Goal: Find specific page/section: Find specific page/section

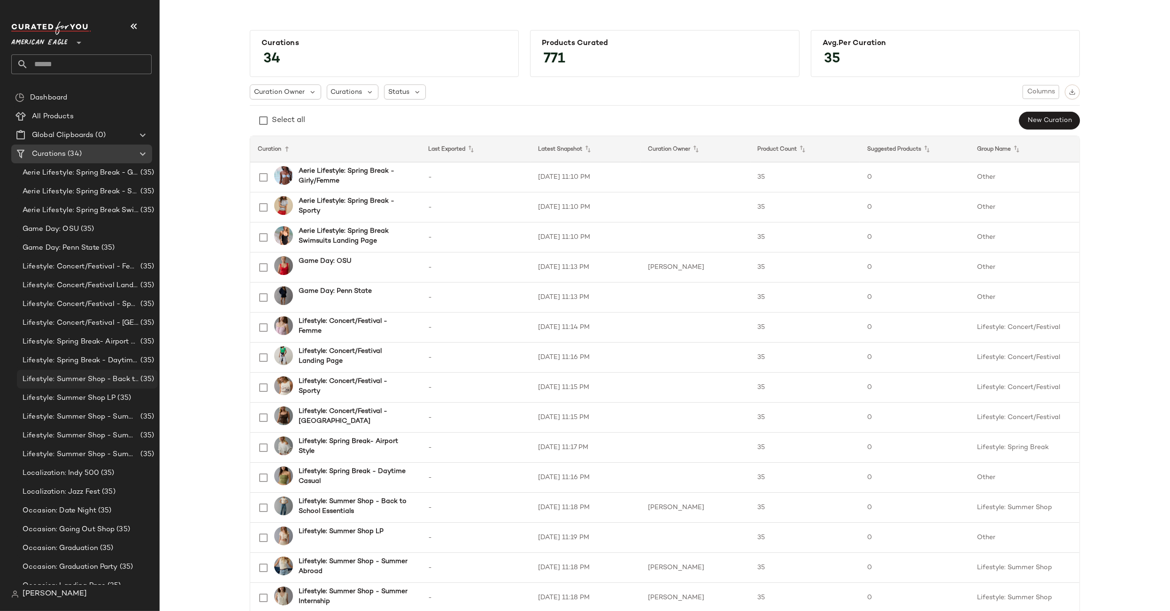
scroll to position [216, 0]
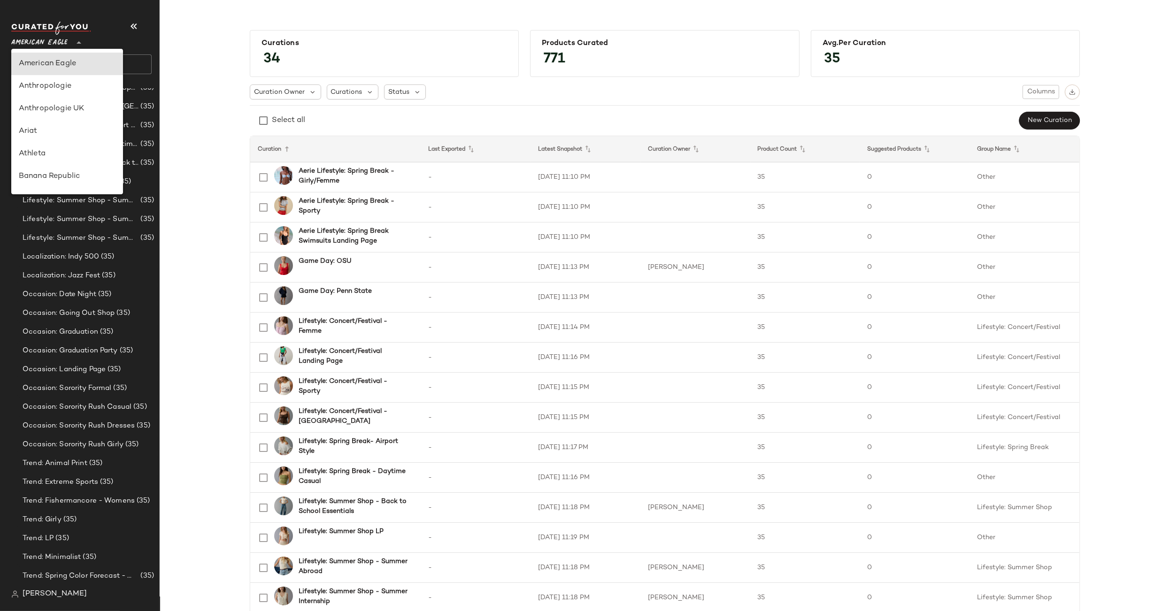
click at [52, 38] on span "American Eagle" at bounding box center [39, 40] width 56 height 17
click at [48, 93] on div "Urban Outfitters" at bounding box center [67, 89] width 97 height 11
type input "**"
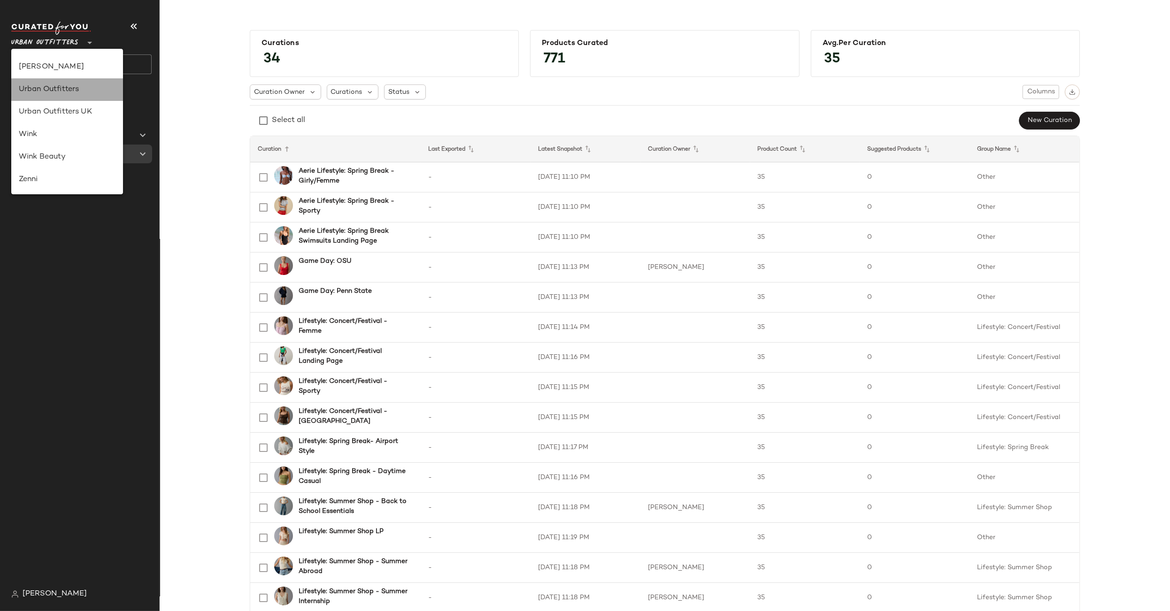
scroll to position [0, 0]
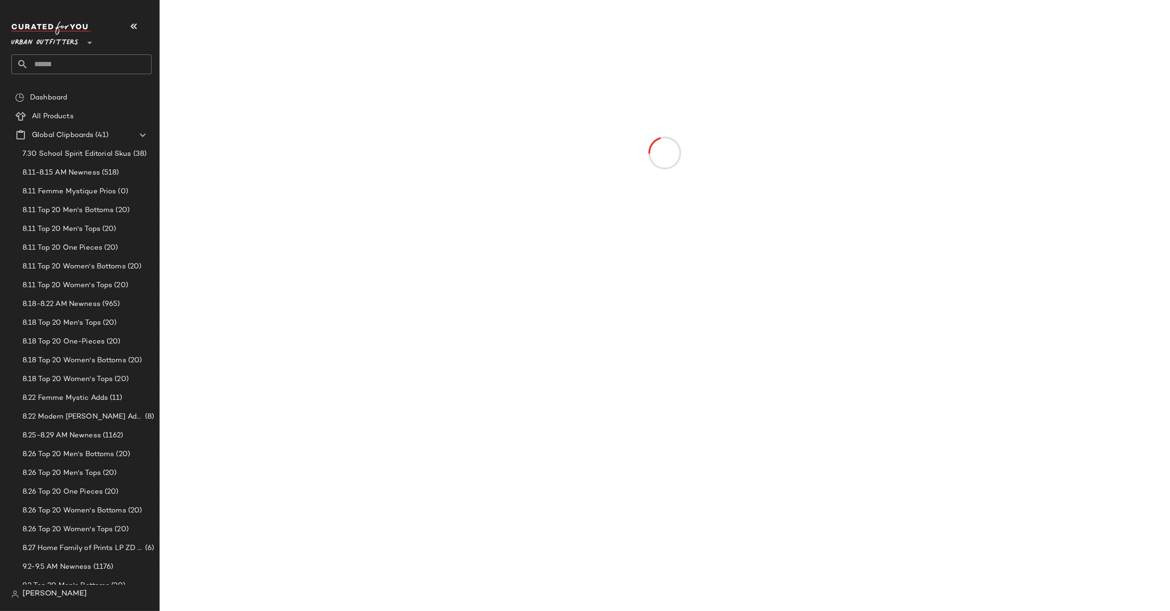
click at [53, 67] on input "text" at bounding box center [89, 64] width 123 height 20
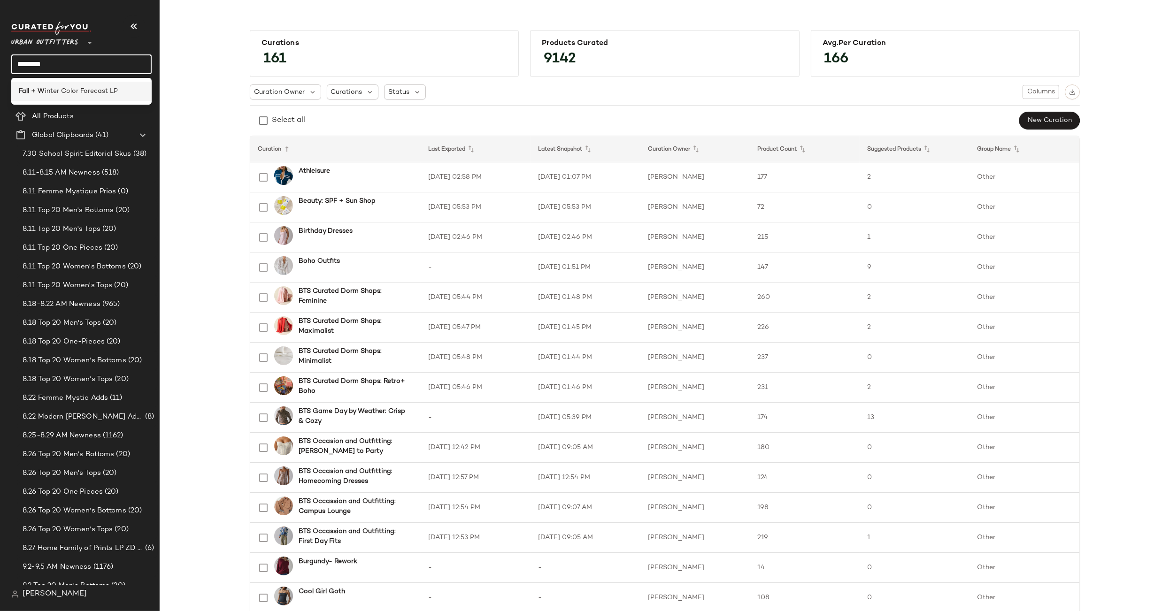
type input "********"
click at [61, 89] on span "inter Color Forecast LP" at bounding box center [81, 91] width 73 height 10
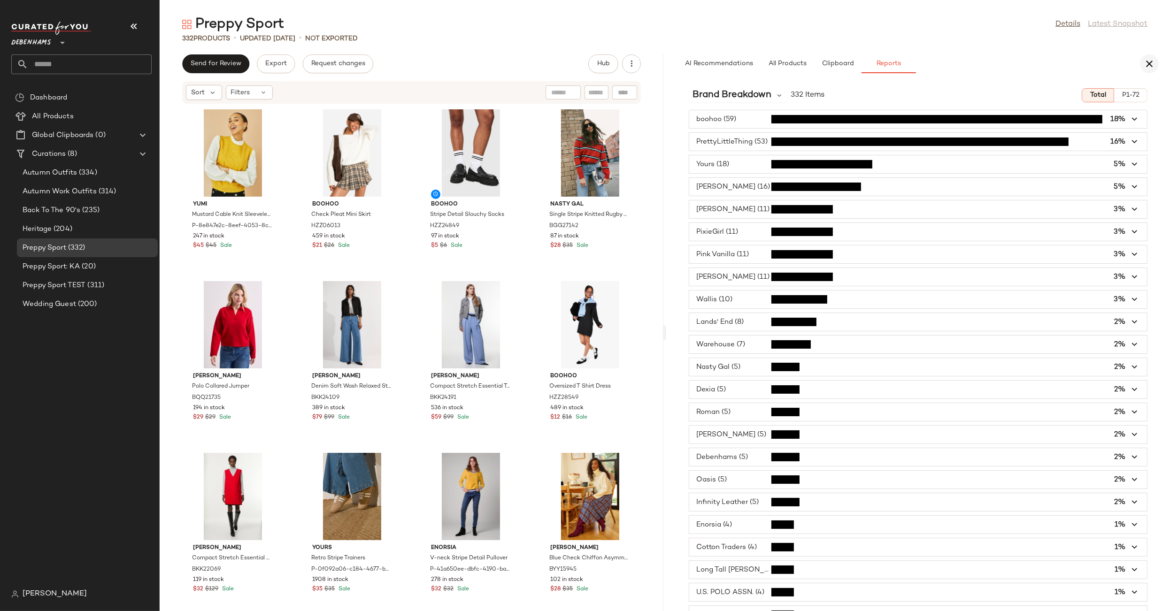
click at [1149, 61] on icon "button" at bounding box center [1149, 63] width 11 height 11
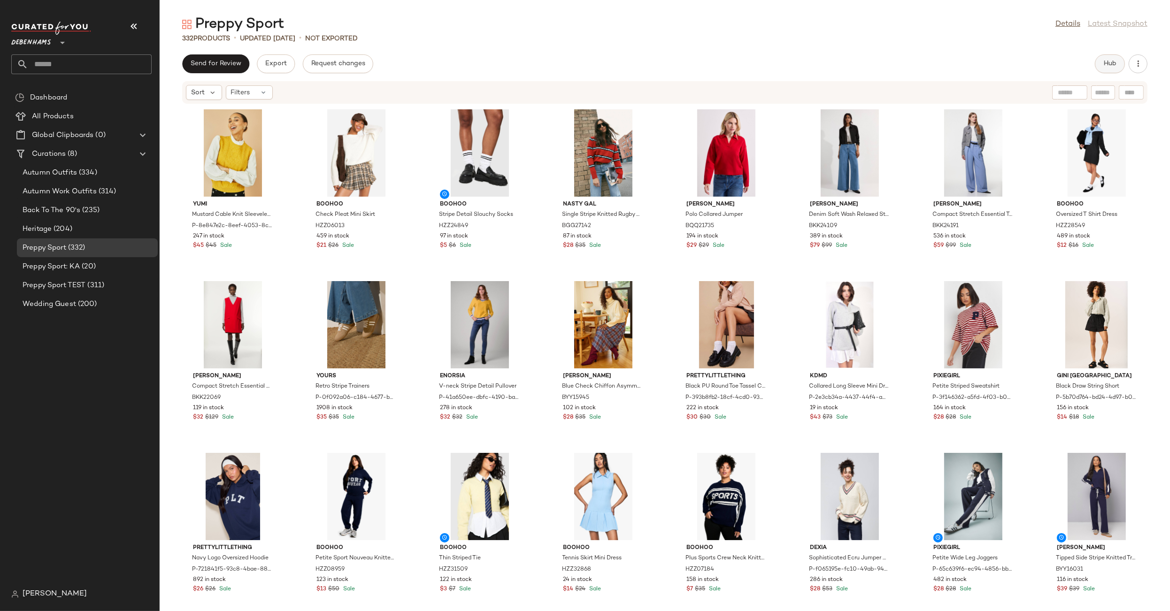
click at [1107, 62] on span "Hub" at bounding box center [1109, 64] width 13 height 8
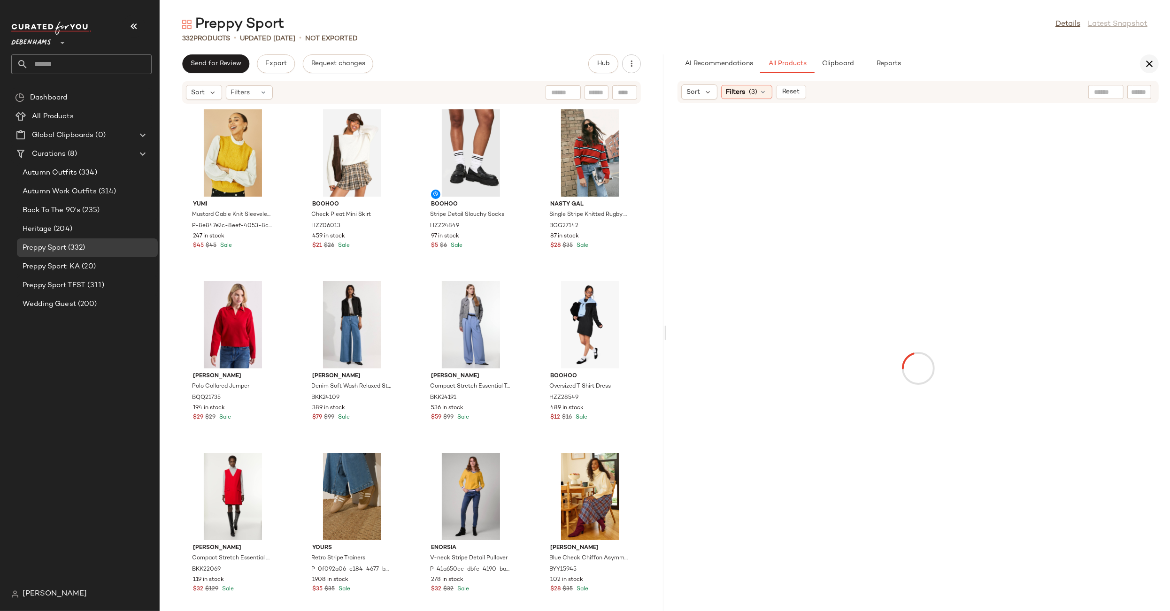
click at [1151, 61] on icon "button" at bounding box center [1149, 63] width 11 height 11
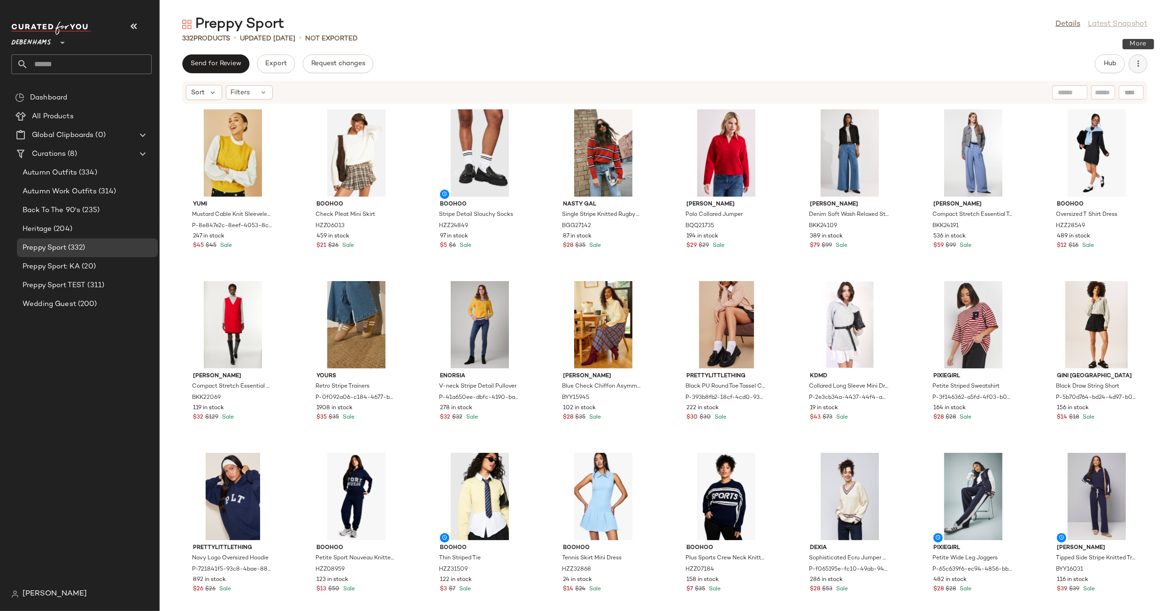
click at [1142, 64] on icon "button" at bounding box center [1137, 63] width 9 height 9
click at [1041, 32] on div "Preppy Sport Details Latest Snapshot" at bounding box center [665, 24] width 1010 height 19
click at [1101, 60] on button "Hub" at bounding box center [1110, 63] width 30 height 19
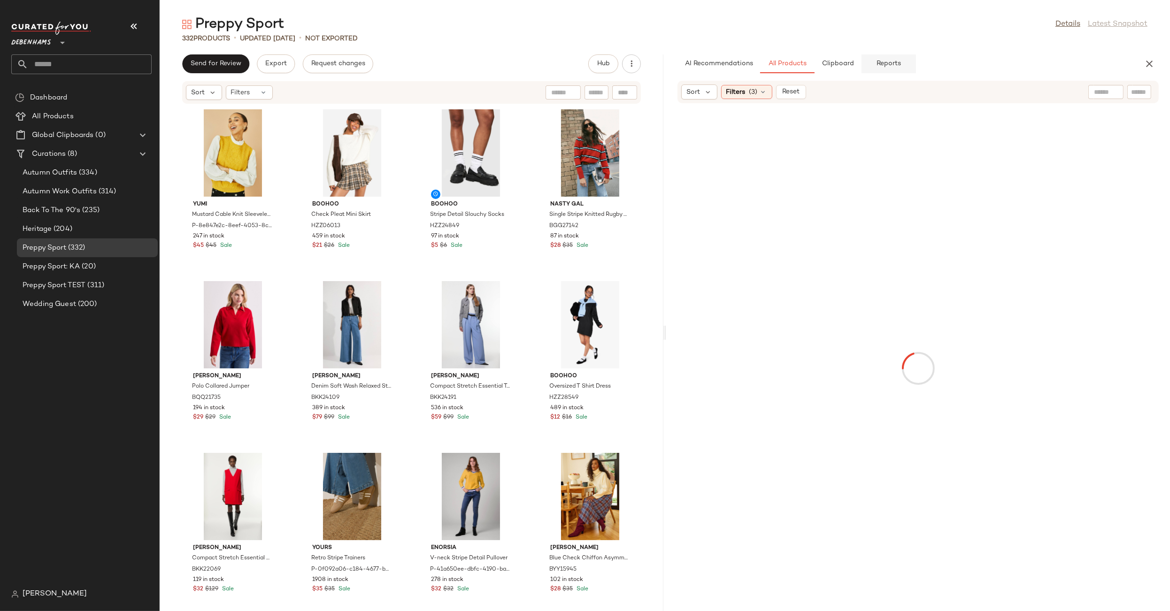
click at [902, 66] on button "Reports" at bounding box center [888, 63] width 54 height 19
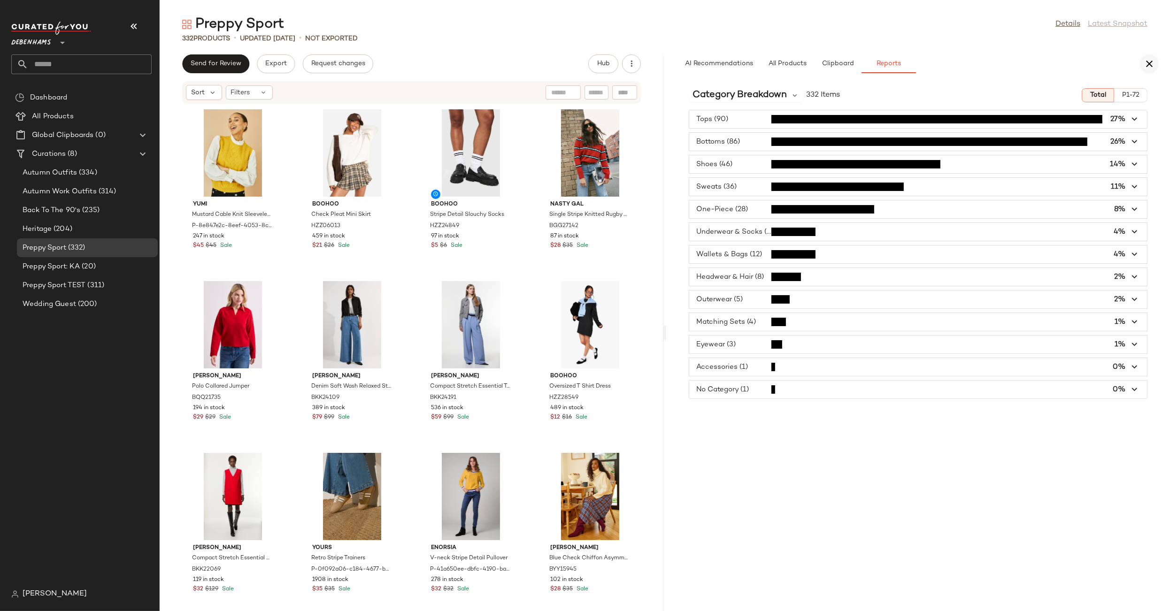
click at [1150, 63] on icon "button" at bounding box center [1149, 63] width 11 height 11
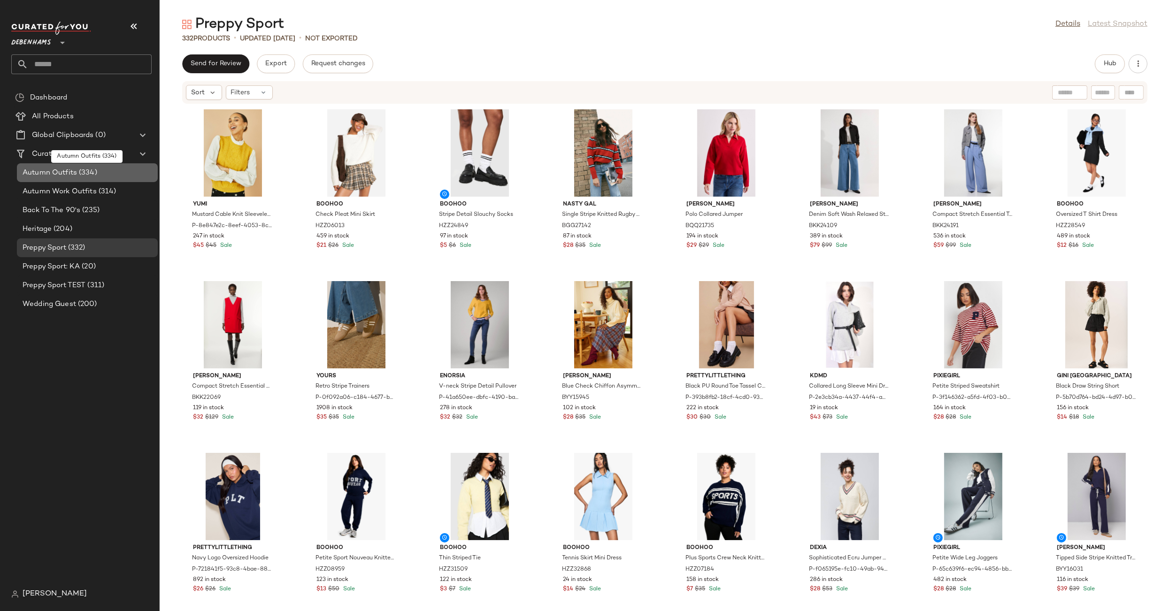
click at [87, 173] on span "(334)" at bounding box center [87, 173] width 20 height 11
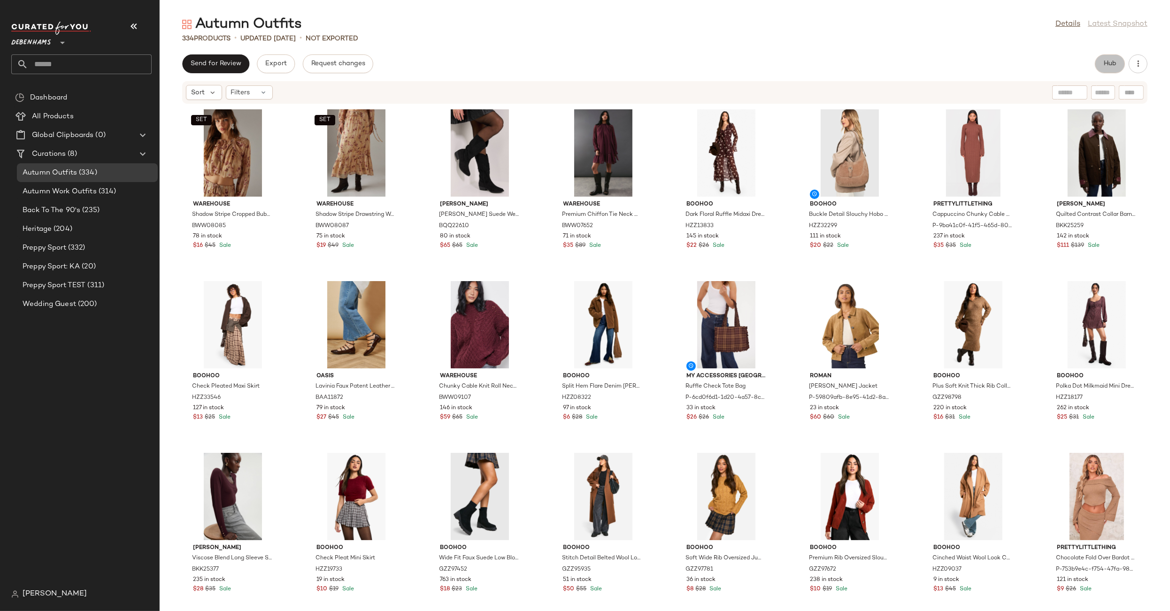
click at [1109, 64] on span "Hub" at bounding box center [1109, 64] width 13 height 8
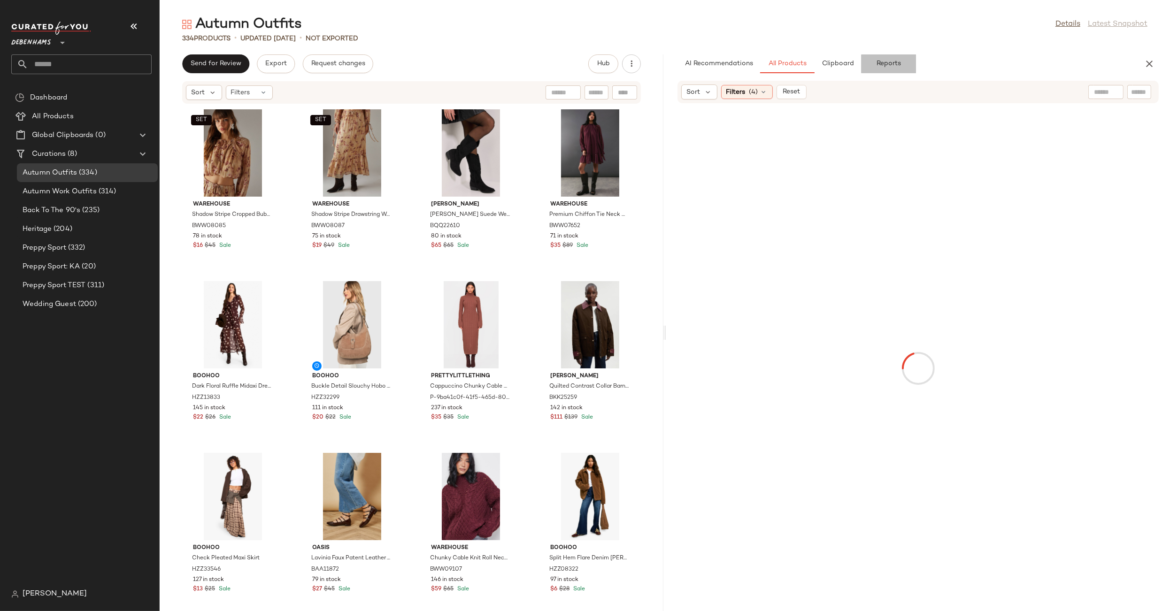
click at [875, 69] on button "Reports" at bounding box center [888, 63] width 54 height 19
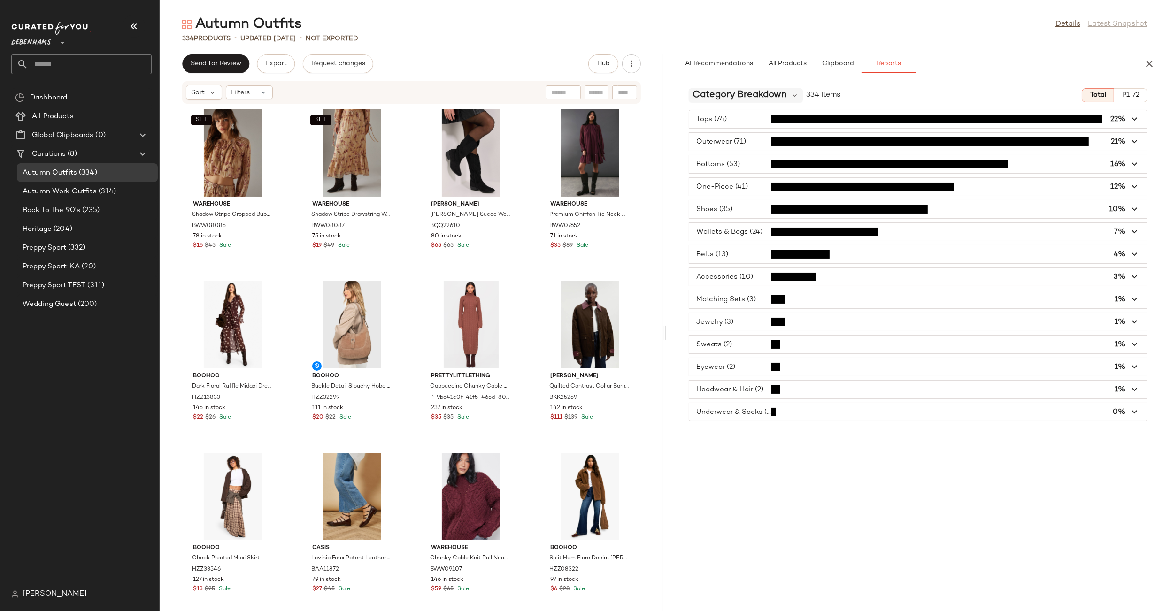
click at [783, 96] on span "Category Breakdown" at bounding box center [739, 95] width 94 height 14
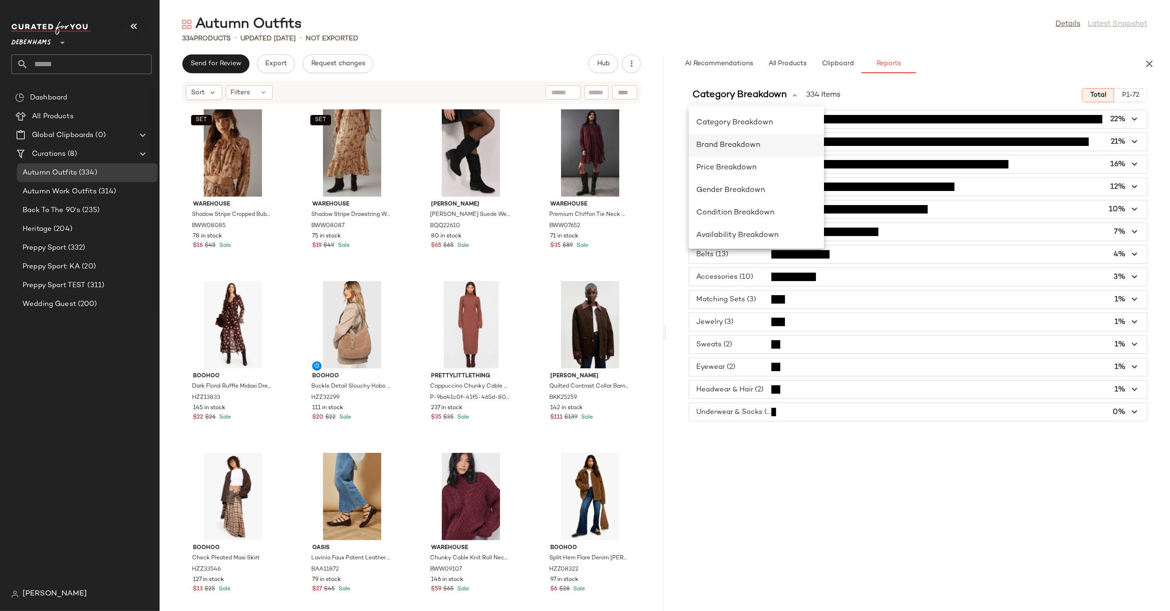
click at [758, 141] on span "Brand Breakdown" at bounding box center [728, 145] width 64 height 8
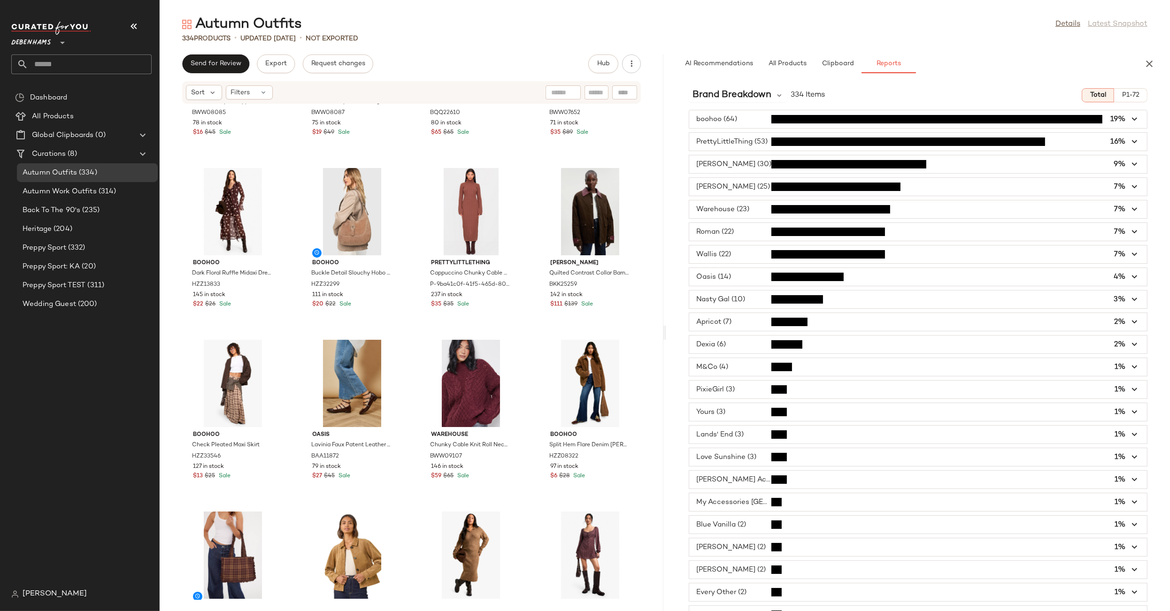
scroll to position [114, 0]
